Goal: Task Accomplishment & Management: Complete application form

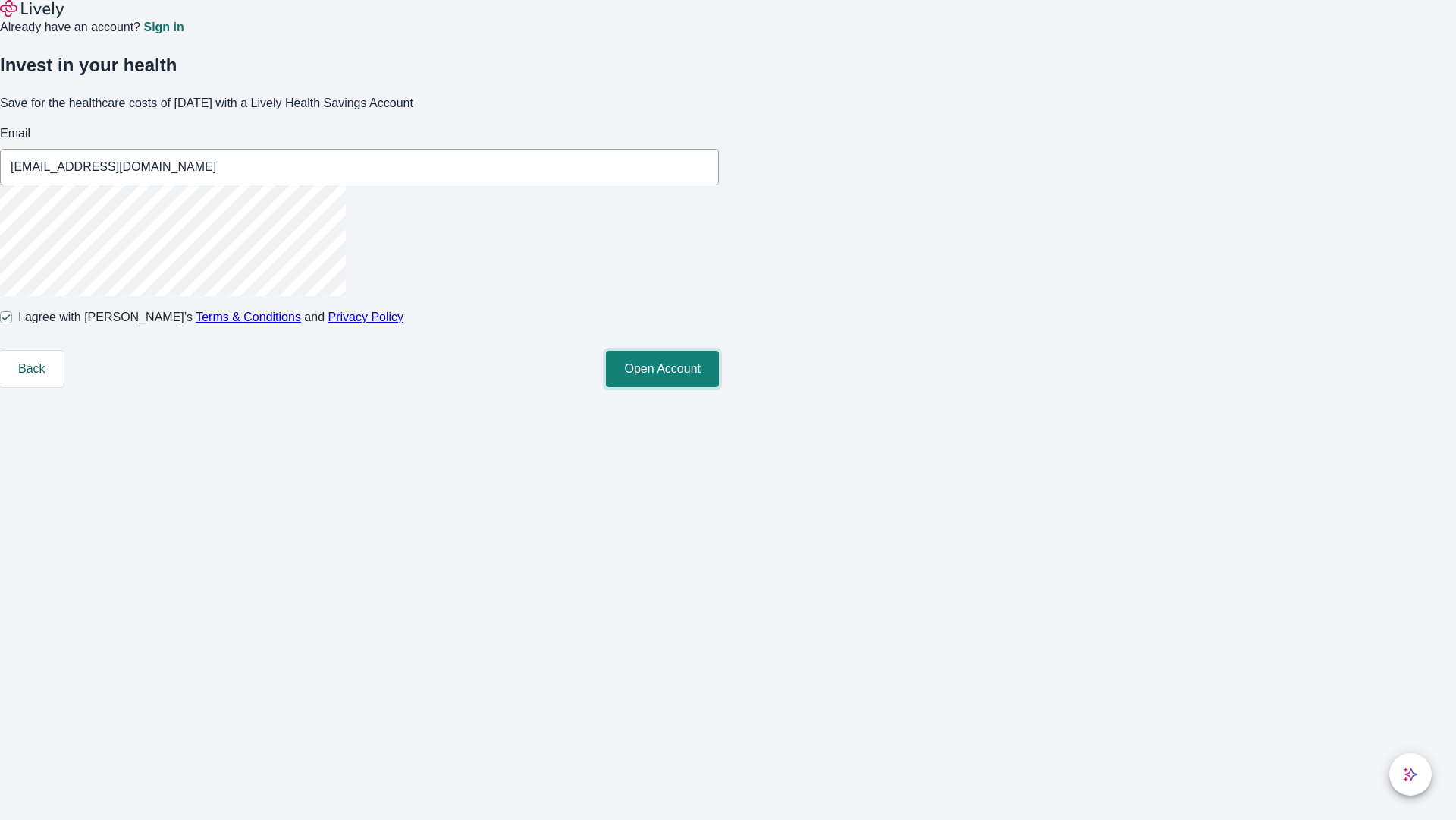
click at [719, 387] on button "Open Account" at bounding box center [663, 369] width 113 height 37
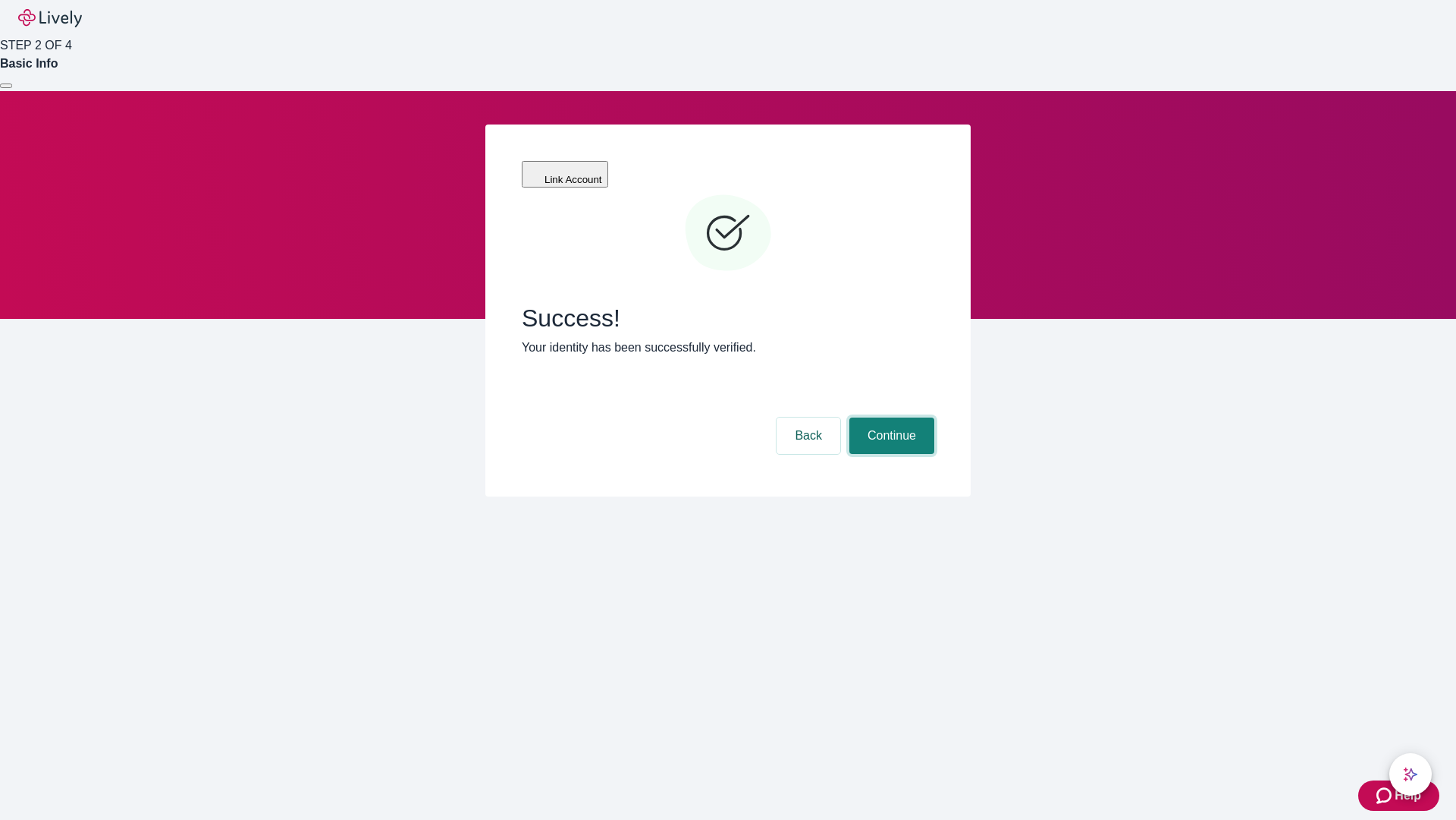
click at [889, 417] on button "Continue" at bounding box center [891, 435] width 85 height 37
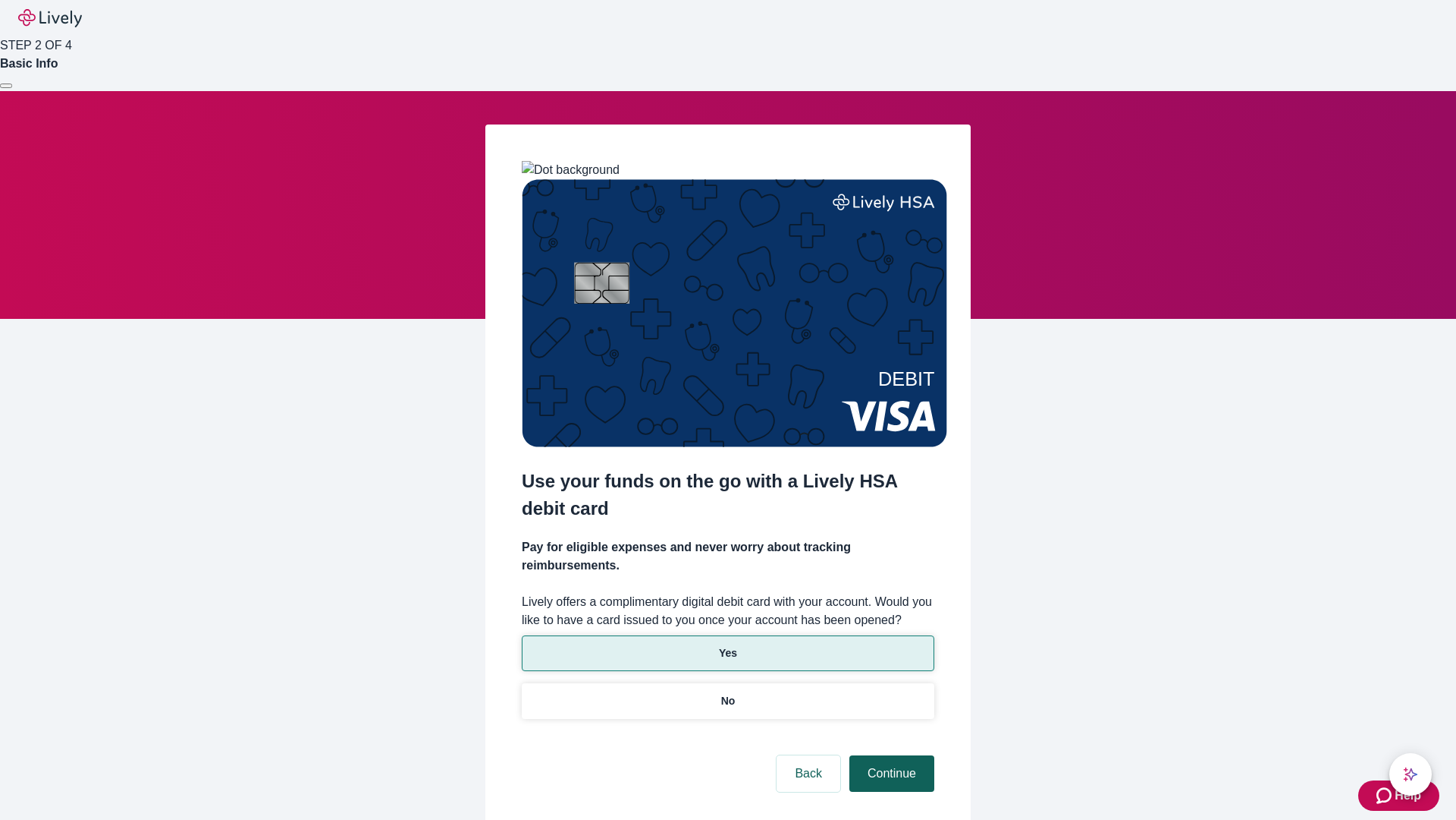
click at [727, 645] on p "Yes" at bounding box center [728, 653] width 18 height 16
click at [889, 755] on button "Continue" at bounding box center [891, 774] width 85 height 37
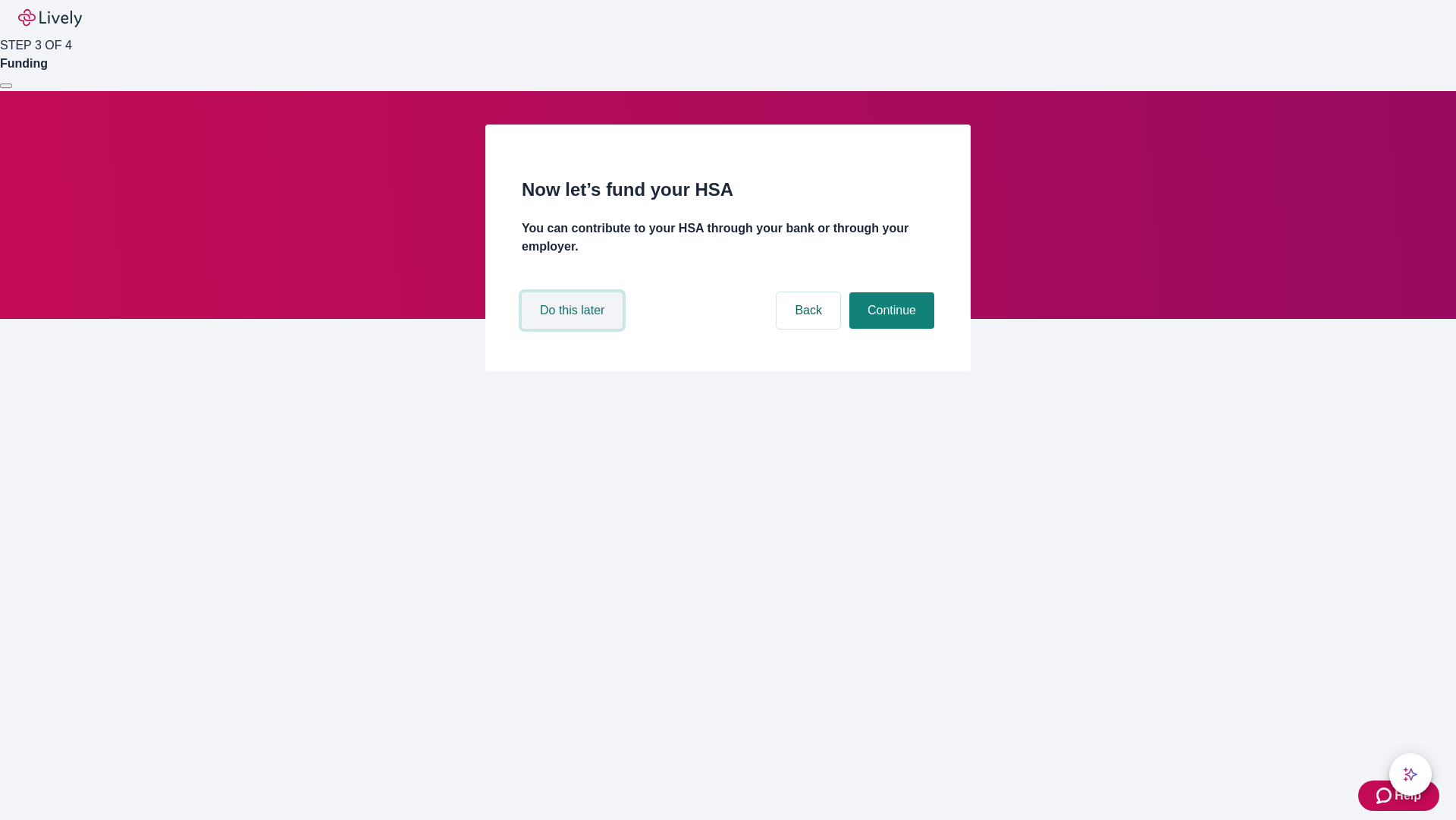
click at [575, 329] on button "Do this later" at bounding box center [573, 311] width 101 height 37
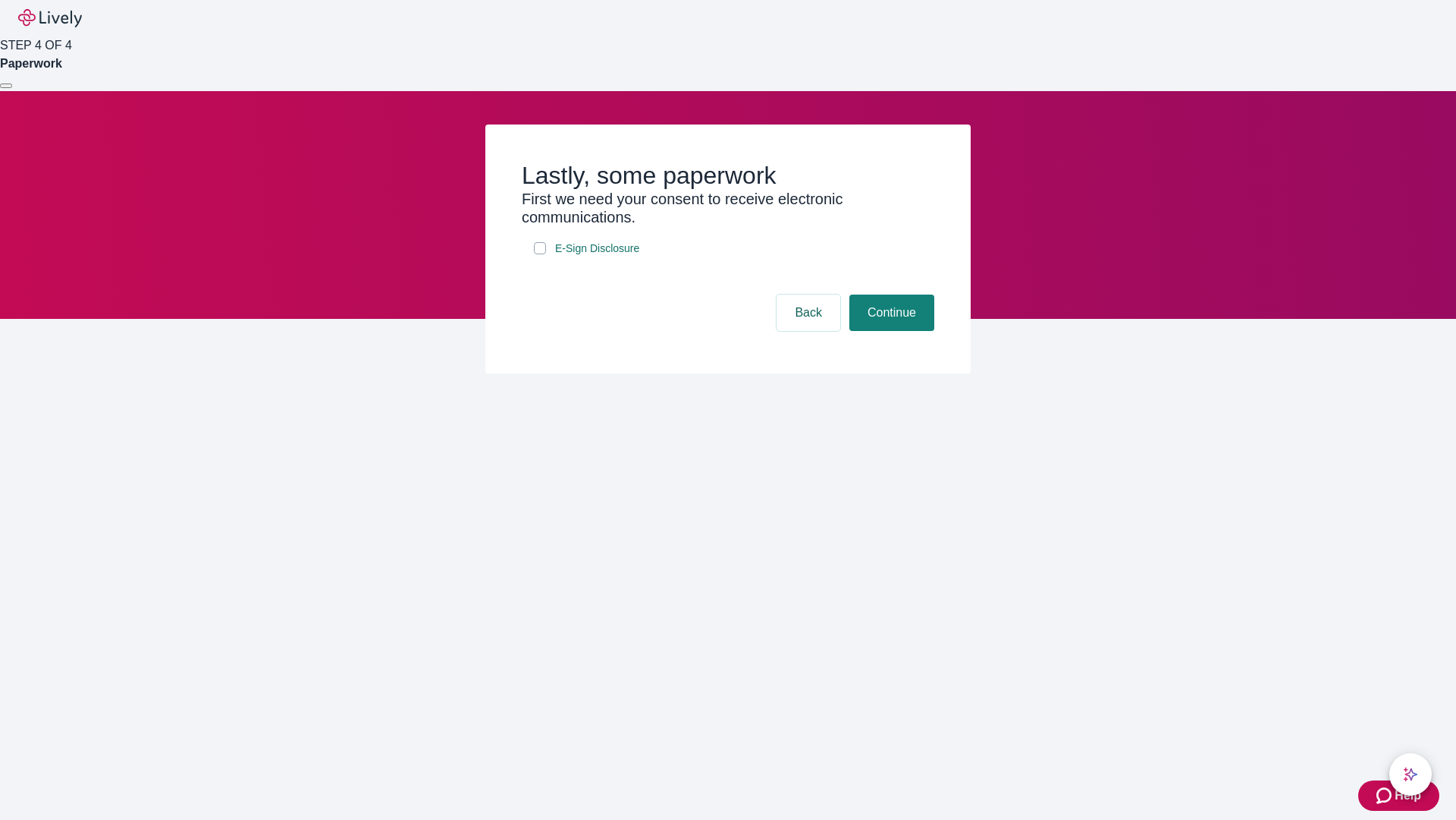
click at [540, 254] on input "E-Sign Disclosure" at bounding box center [540, 249] width 12 height 12
checkbox input "true"
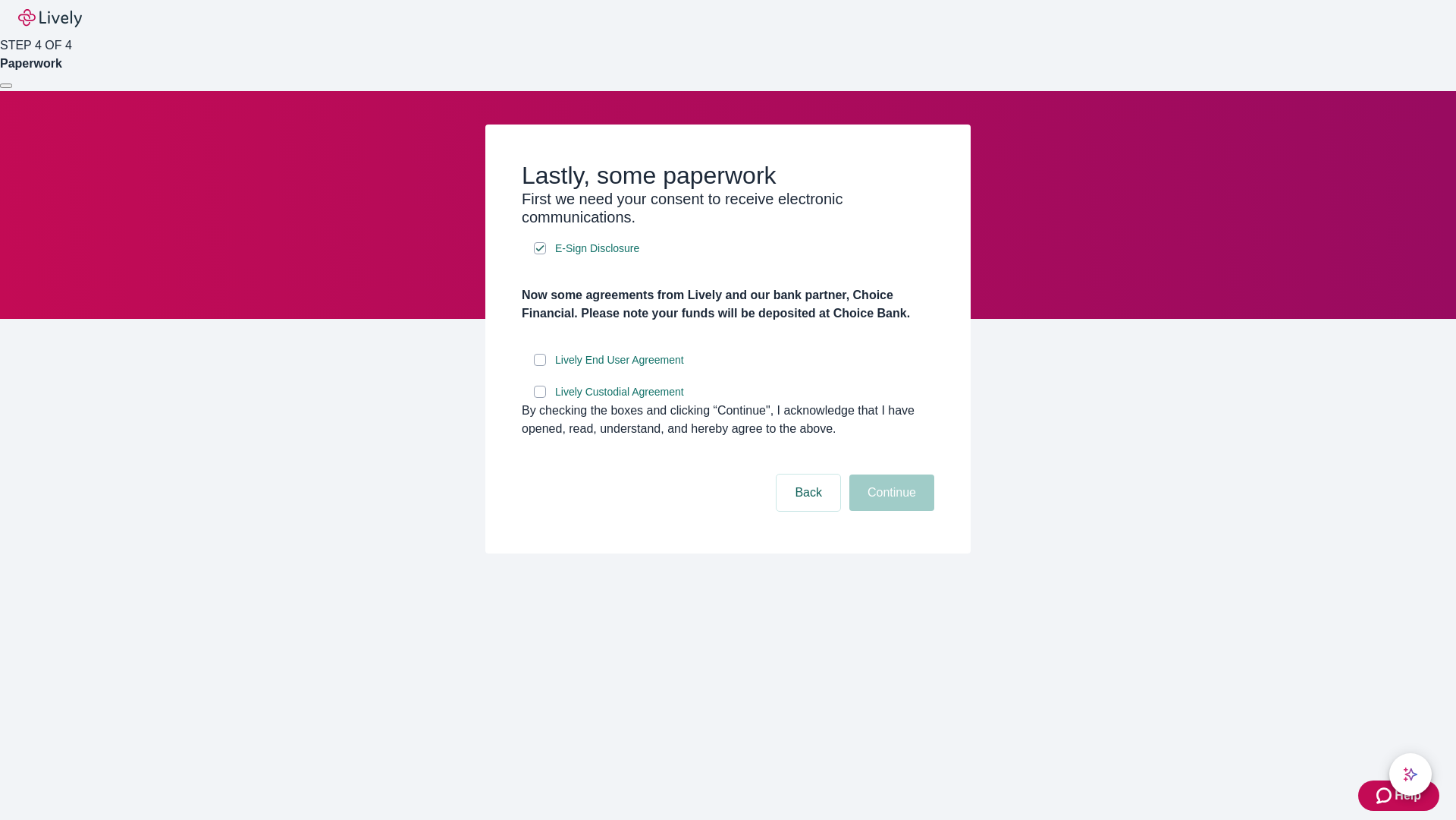
click at [540, 366] on input "Lively End User Agreement" at bounding box center [540, 359] width 12 height 12
checkbox input "true"
click at [540, 398] on input "Lively Custodial Agreement" at bounding box center [540, 392] width 12 height 12
checkbox input "true"
click at [889, 511] on button "Continue" at bounding box center [891, 493] width 85 height 37
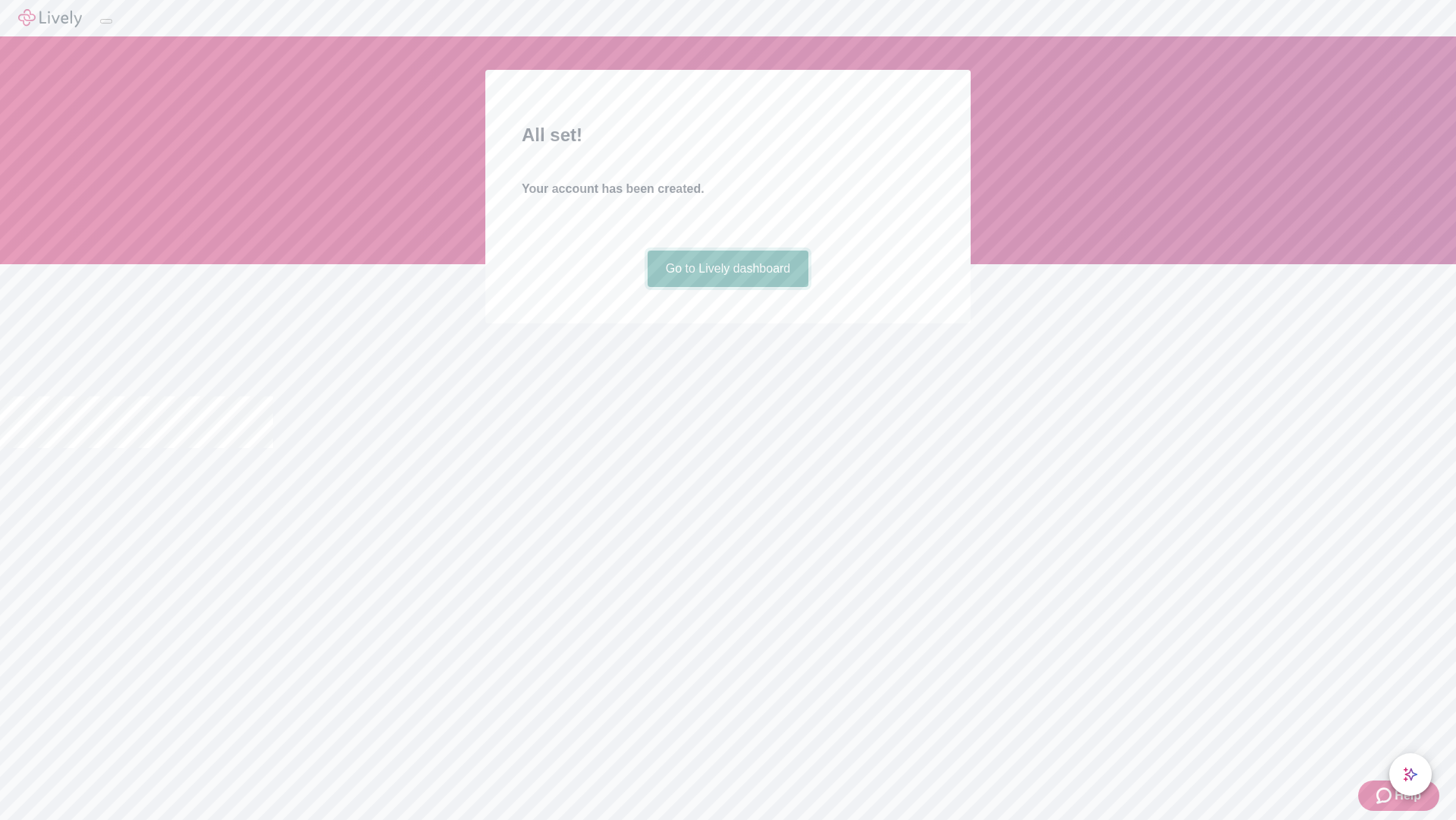
click at [727, 287] on link "Go to Lively dashboard" at bounding box center [728, 269] width 161 height 37
